Goal: Information Seeking & Learning: Learn about a topic

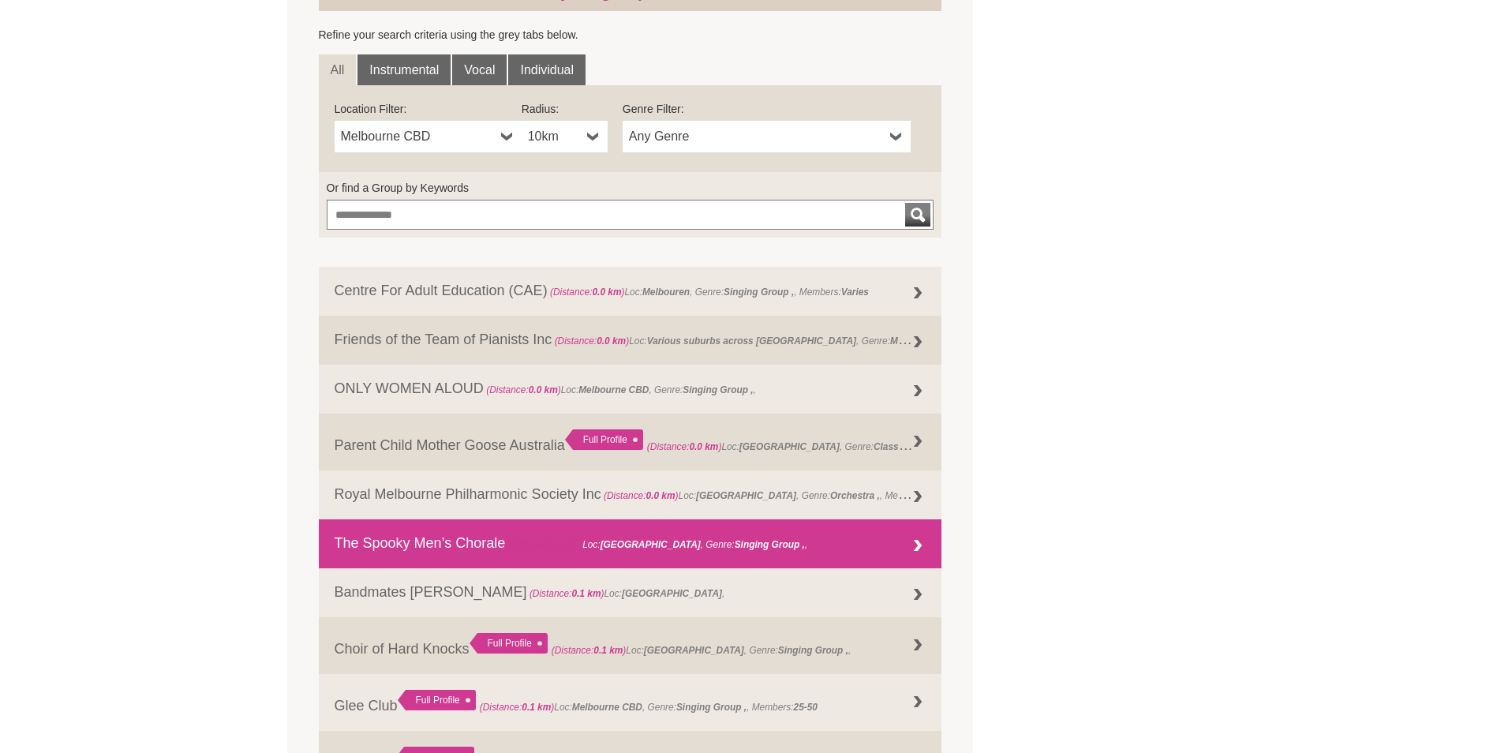
scroll to position [552, 0]
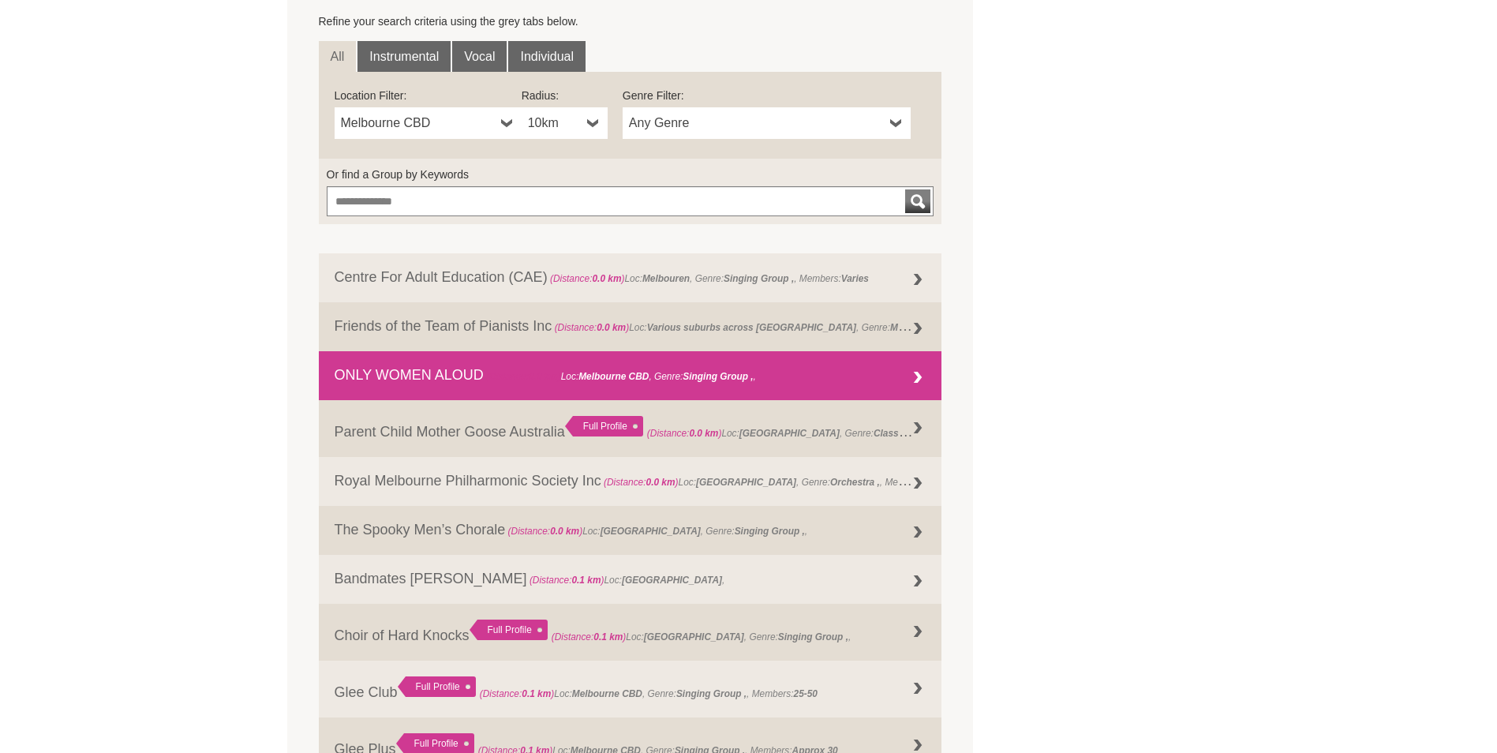
click at [921, 370] on div at bounding box center [918, 378] width 32 height 32
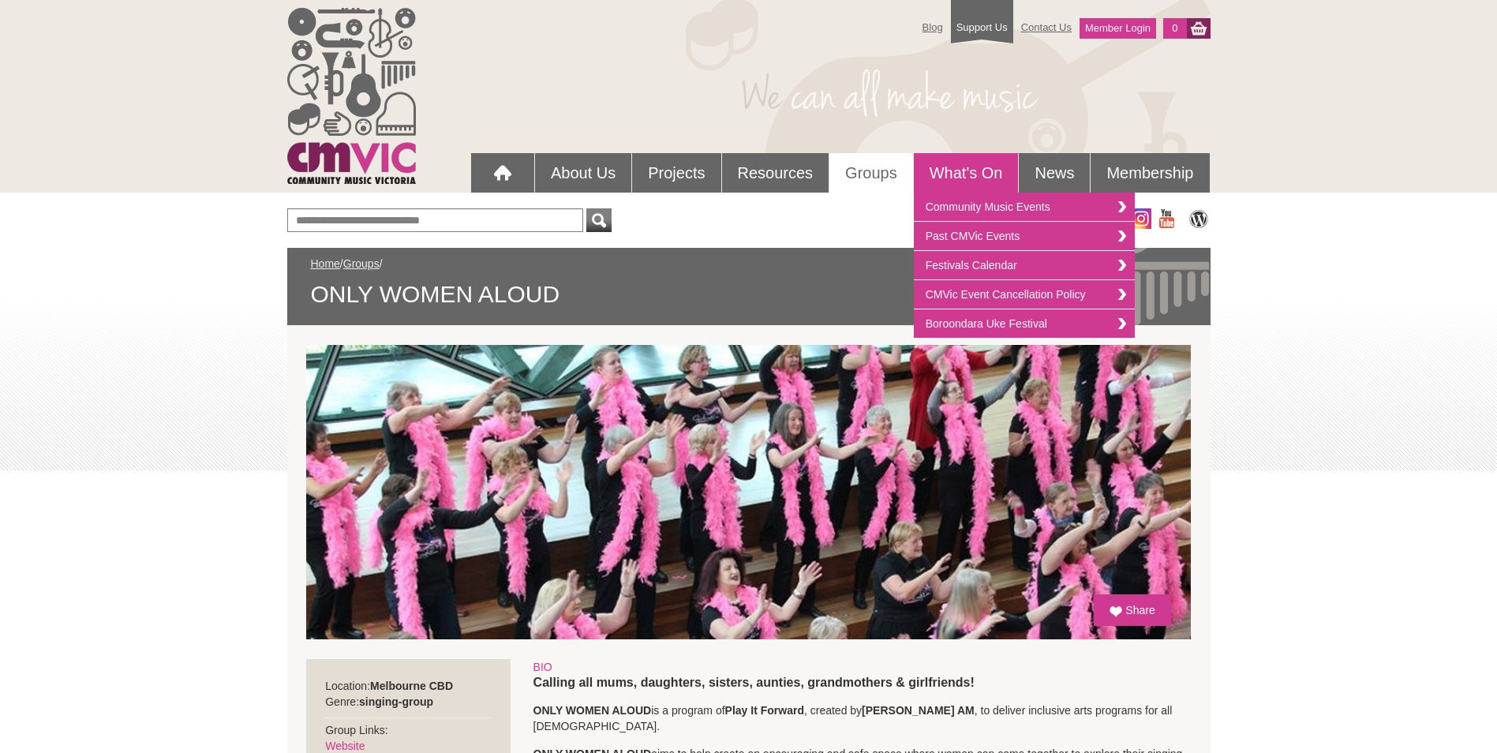
click at [957, 178] on link "What's On" at bounding box center [966, 172] width 105 height 39
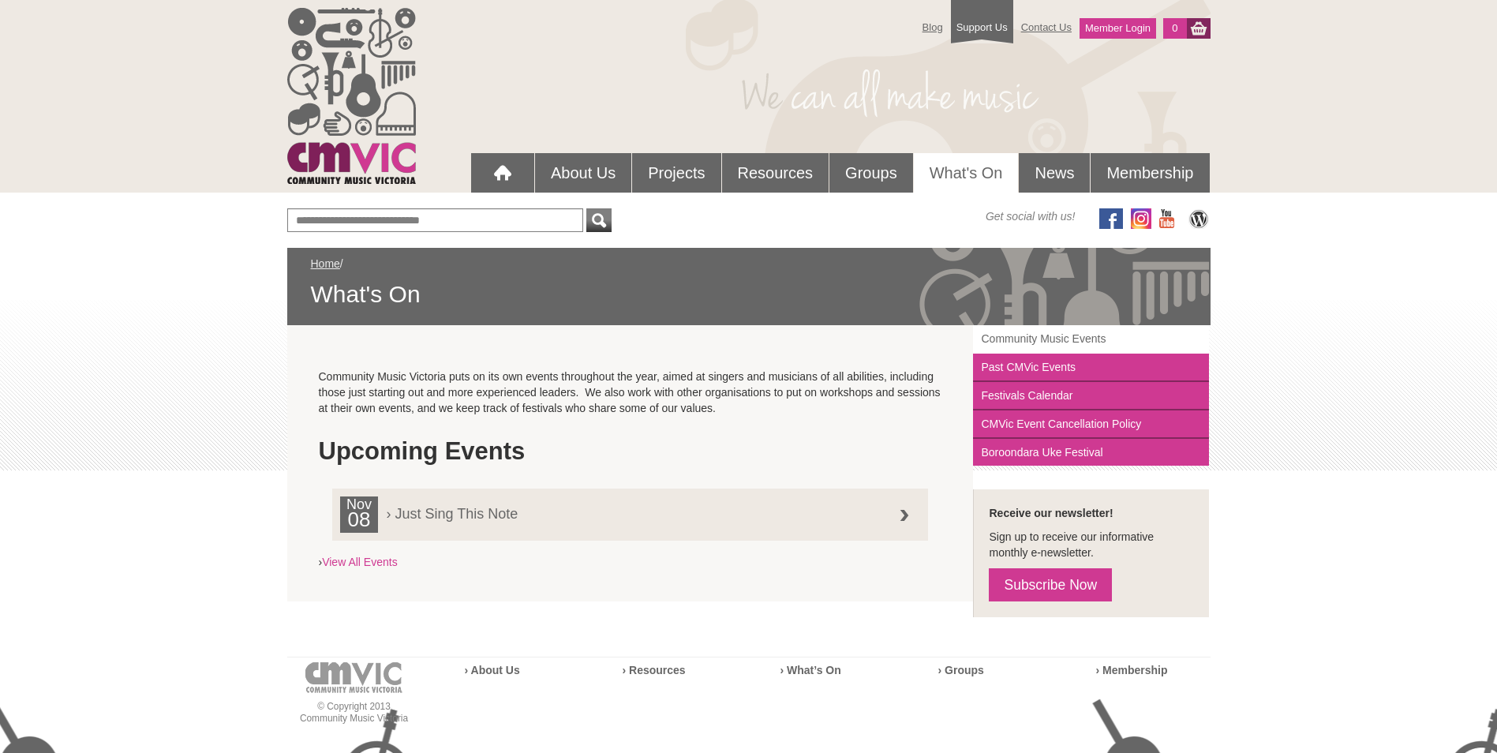
click at [1032, 338] on link "Community Music Events" at bounding box center [1091, 339] width 236 height 28
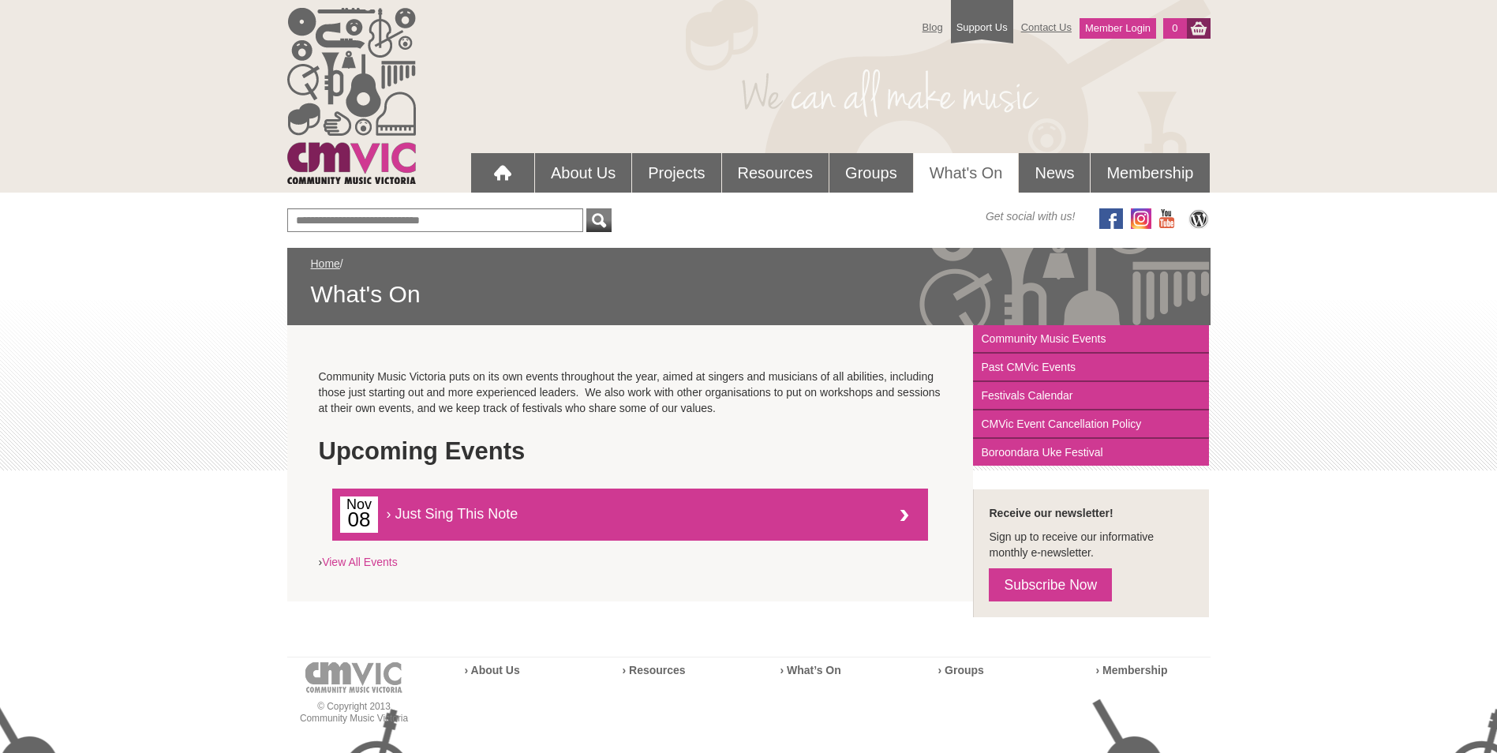
click at [424, 514] on span "› Just Sing This Note" at bounding box center [619, 508] width 559 height 25
